Goal: Task Accomplishment & Management: Complete application form

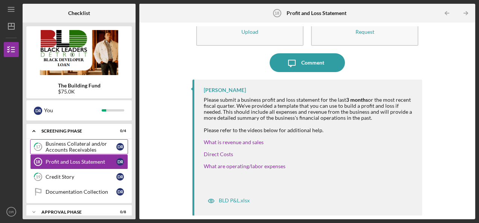
scroll to position [329, 0]
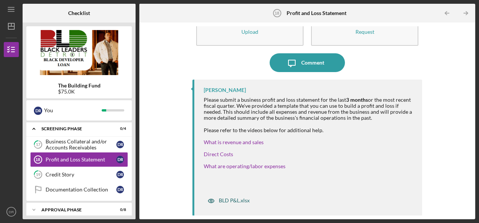
click at [238, 201] on div "BLD P&L.xlsx" at bounding box center [234, 201] width 31 height 6
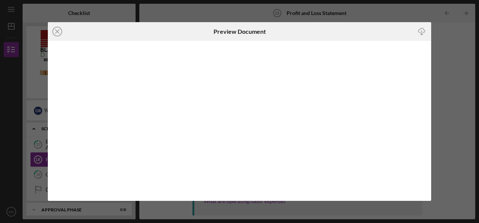
scroll to position [35, 0]
click at [59, 32] on icon "Icon/Close" at bounding box center [57, 31] width 19 height 19
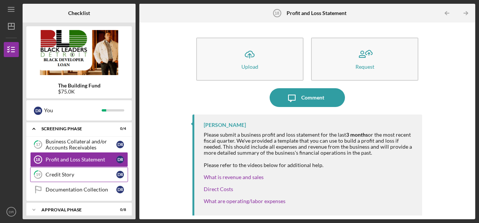
click at [101, 167] on link "19 Credit Story D R" at bounding box center [79, 174] width 98 height 15
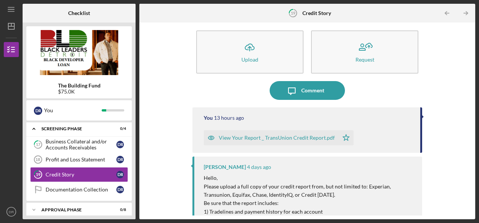
scroll to position [6, 0]
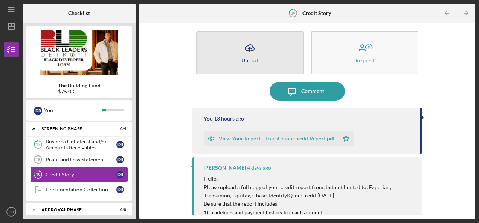
click at [251, 56] on icon "Icon/Upload" at bounding box center [249, 48] width 19 height 19
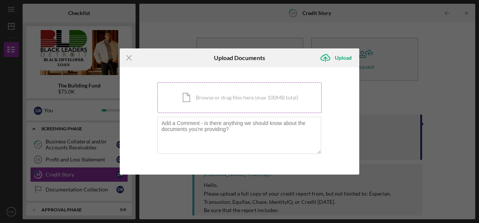
click at [246, 105] on div "Icon/Document Browse or drag files here (max 100MB total) Tap to choose files o…" at bounding box center [239, 97] width 164 height 31
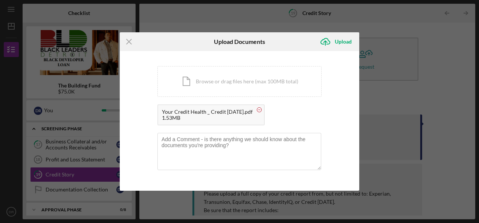
click at [257, 109] on circle at bounding box center [259, 110] width 5 height 5
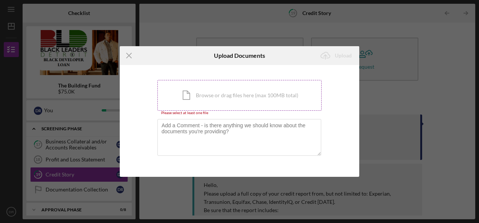
click at [223, 94] on div "Icon/Document Browse or drag files here (max 100MB total) Tap to choose files o…" at bounding box center [239, 95] width 164 height 31
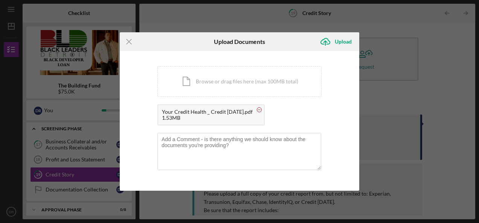
click at [257, 113] on icon at bounding box center [258, 109] width 9 height 9
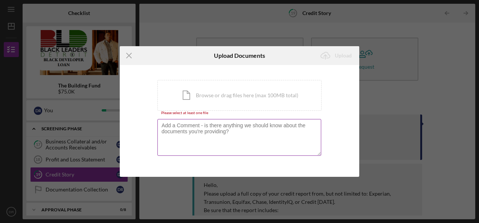
click at [255, 131] on textarea at bounding box center [239, 137] width 164 height 37
click at [242, 106] on div "Icon/Document Browse or drag files here (max 100MB total) Tap to choose files o…" at bounding box center [239, 95] width 164 height 31
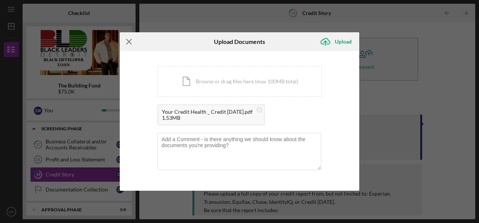
click at [127, 41] on line at bounding box center [128, 42] width 5 height 5
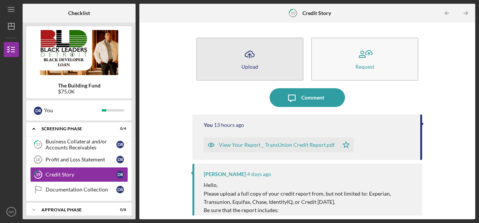
click at [270, 64] on button "Icon/Upload Upload" at bounding box center [249, 59] width 107 height 43
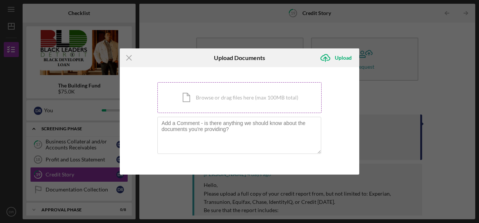
click at [254, 105] on div "Icon/Document Browse or drag files here (max 100MB total) Tap to choose files o…" at bounding box center [239, 97] width 164 height 31
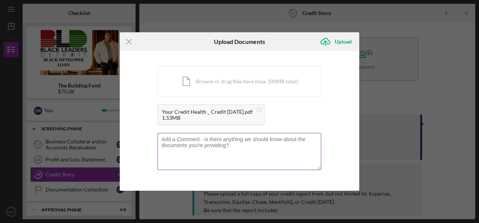
click at [248, 138] on textarea at bounding box center [239, 151] width 164 height 37
click at [131, 41] on icon "Icon/Menu Close" at bounding box center [129, 41] width 19 height 19
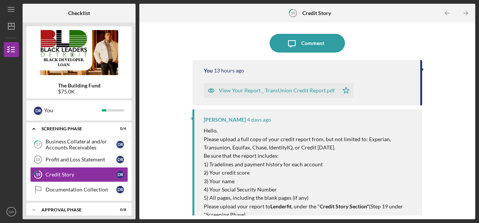
scroll to position [49, 0]
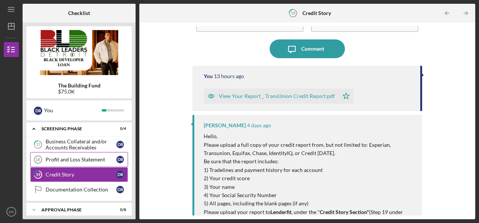
click at [106, 157] on div "Profit and Loss Statement" at bounding box center [81, 160] width 71 height 6
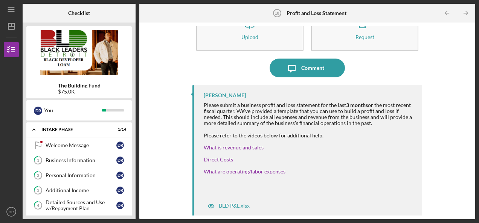
scroll to position [35, 0]
